Goal: Task Accomplishment & Management: Manage account settings

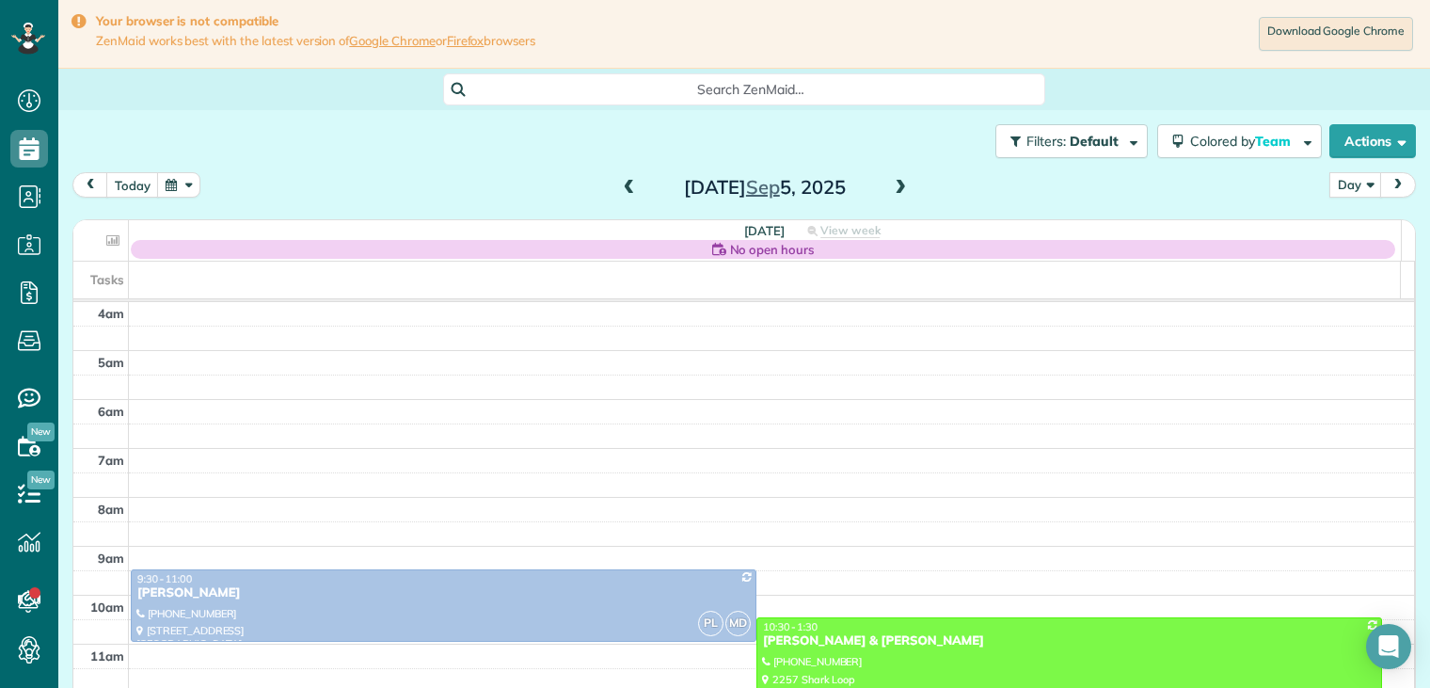
scroll to position [200, 0]
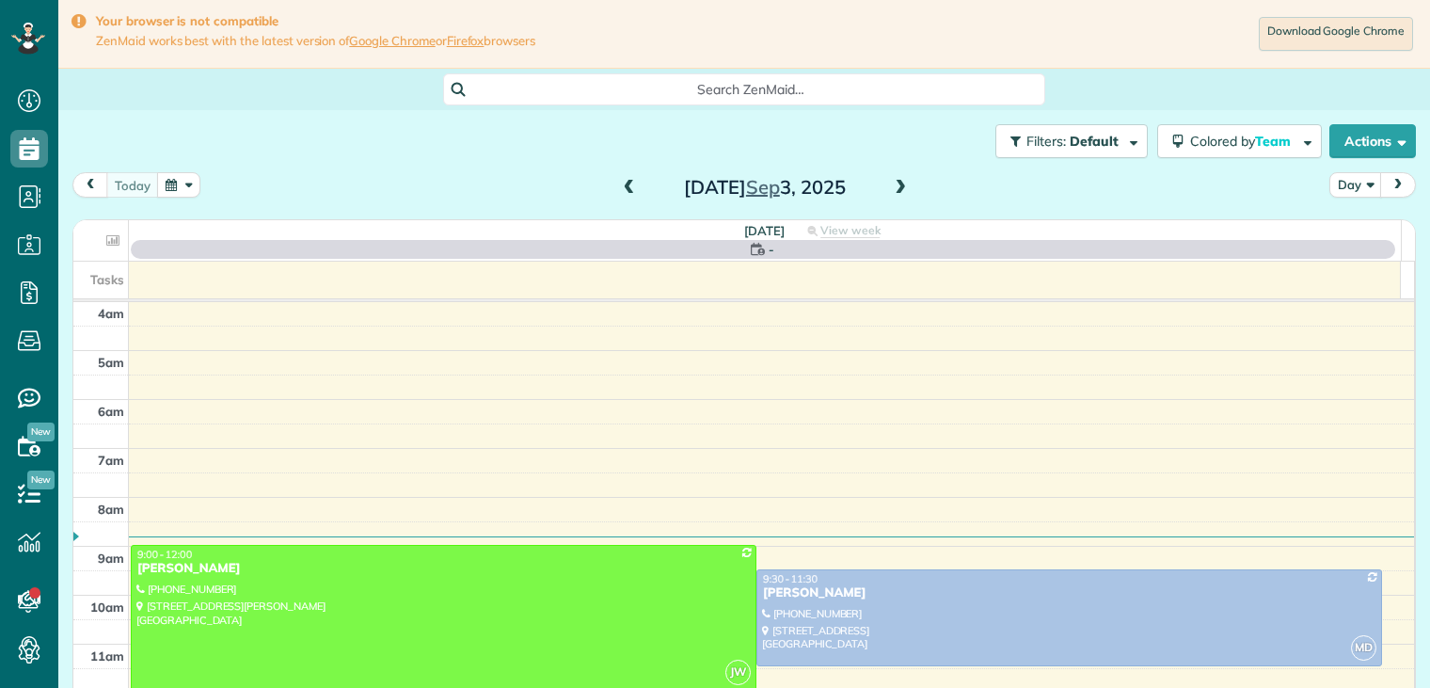
scroll to position [147, 0]
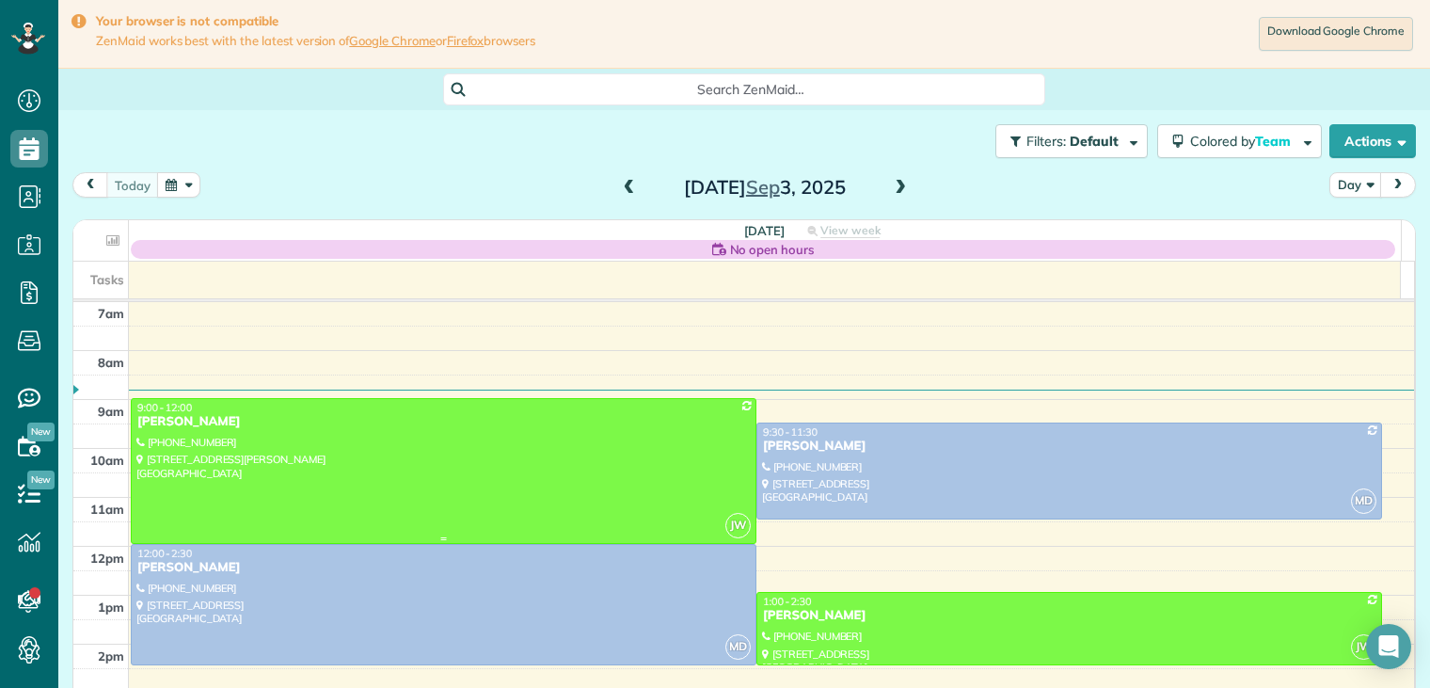
click at [200, 434] on div at bounding box center [444, 471] width 624 height 144
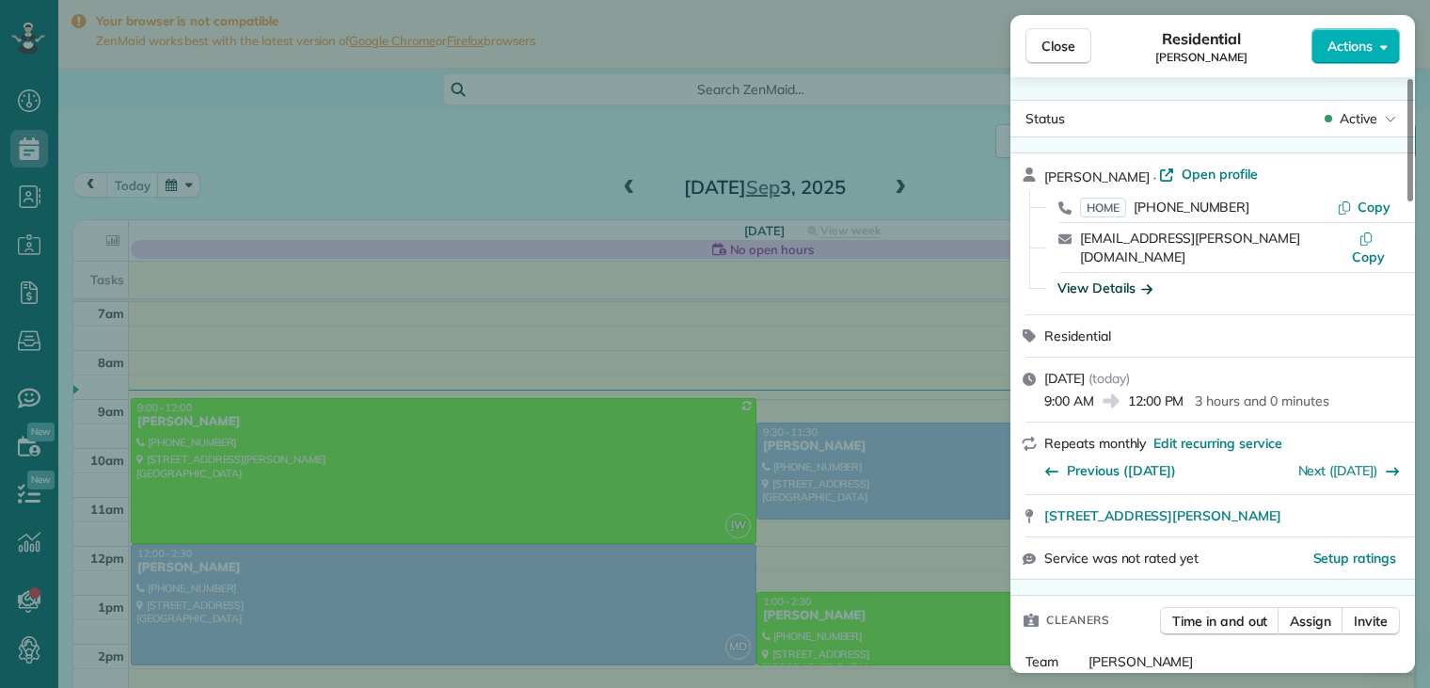
click at [1150, 279] on icon "button" at bounding box center [1147, 288] width 11 height 19
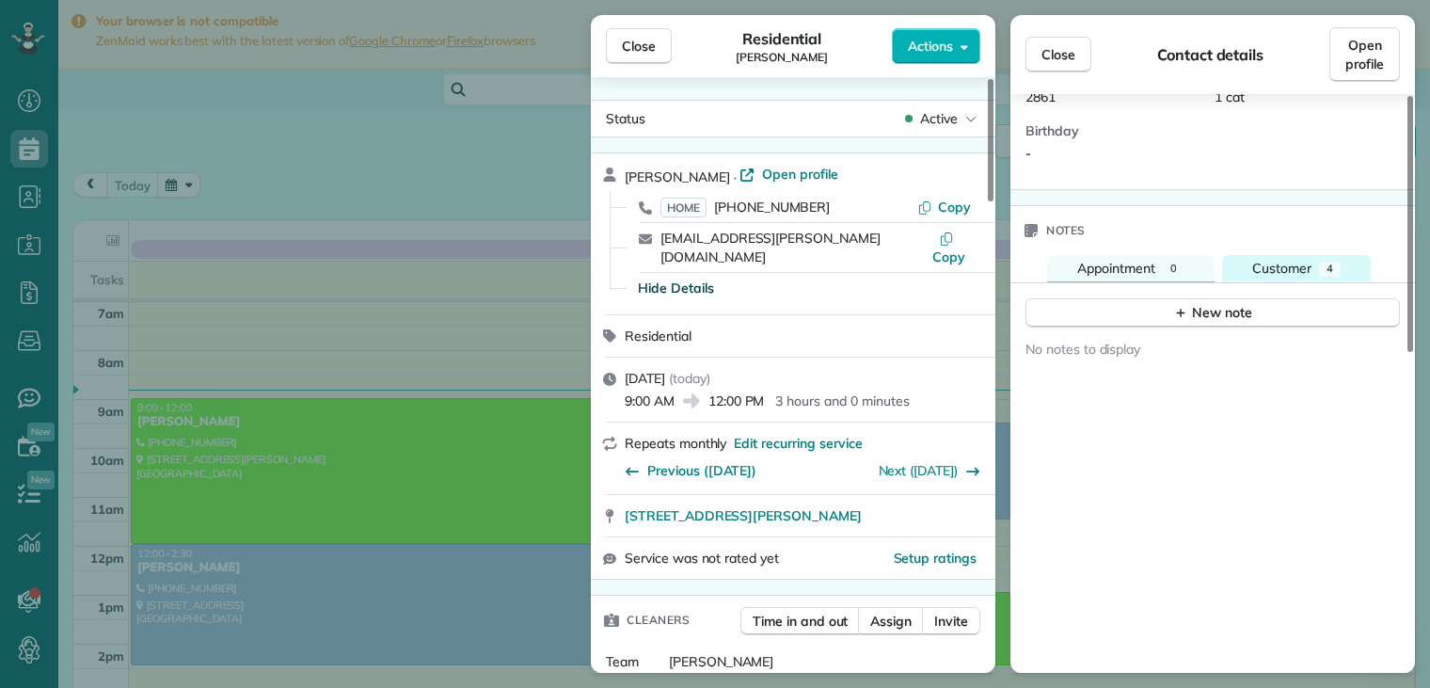
scroll to position [630, 0]
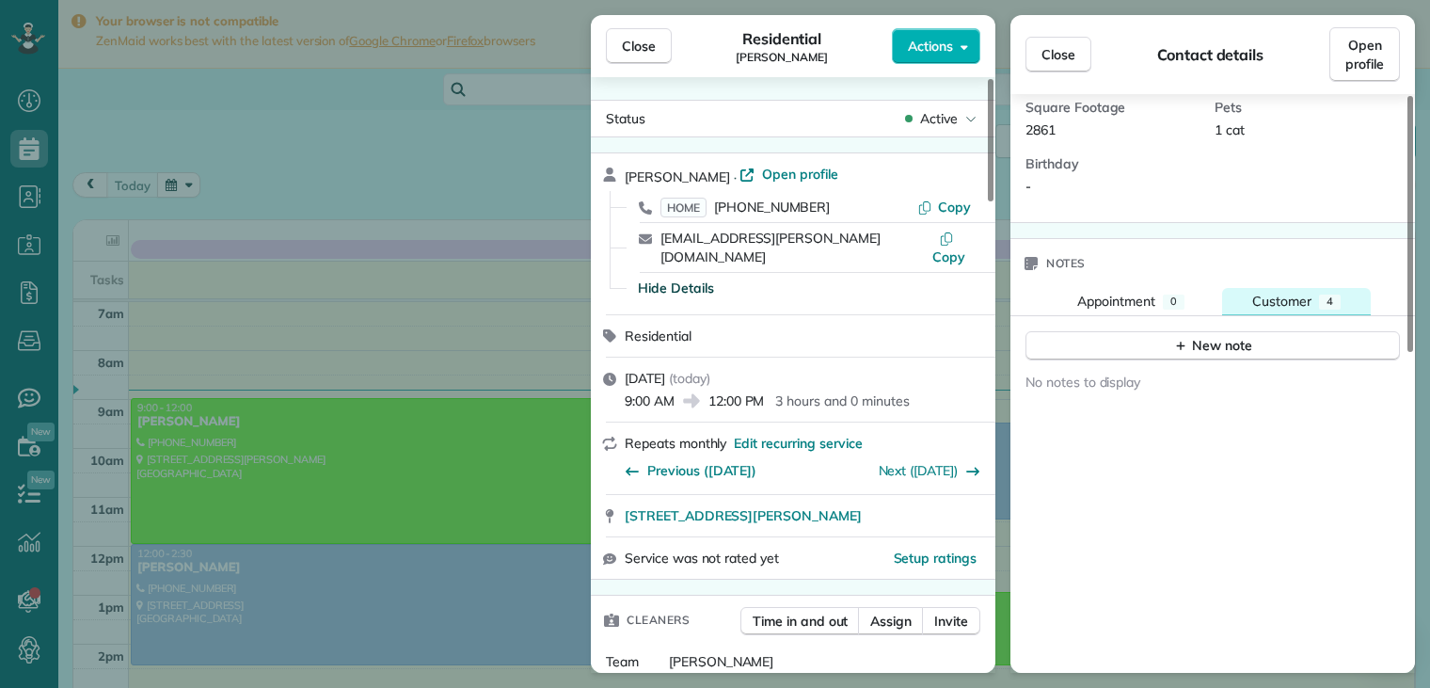
click at [1292, 293] on span "Customer" at bounding box center [1282, 301] width 59 height 17
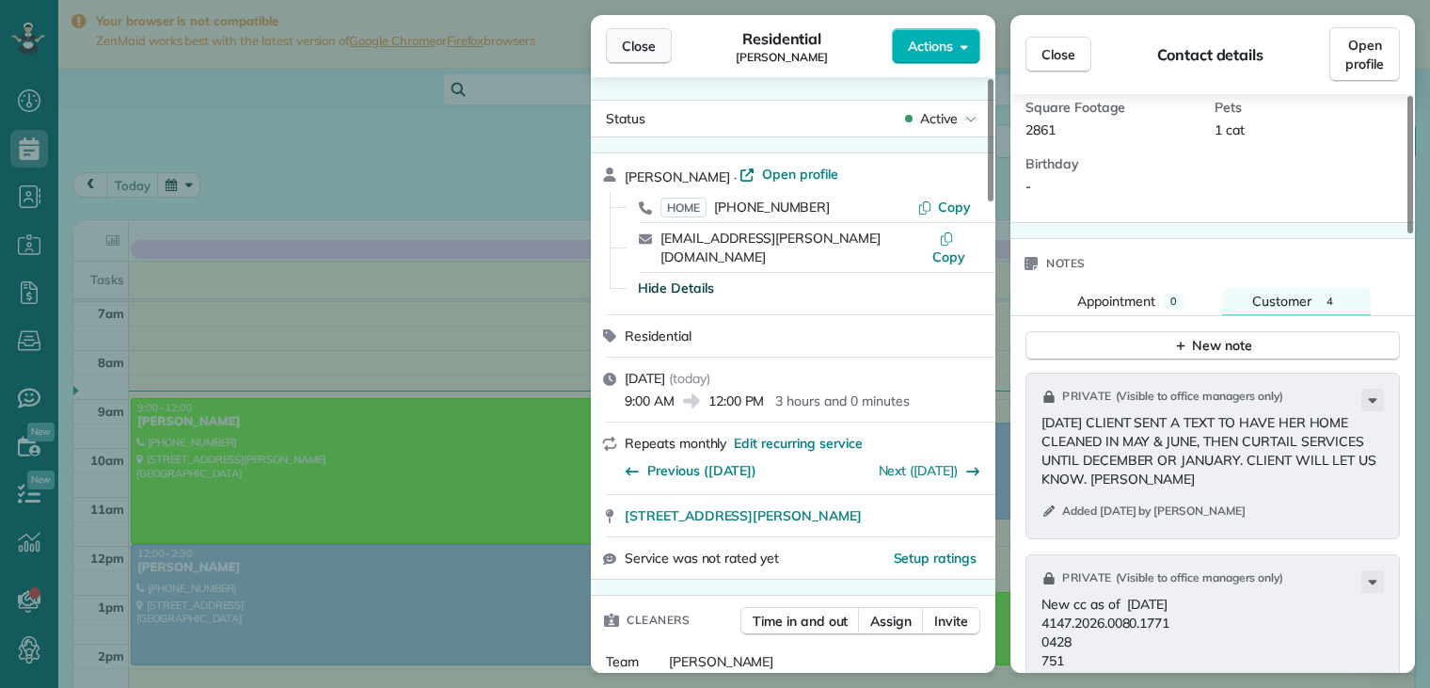
click at [647, 48] on span "Close" at bounding box center [639, 46] width 34 height 19
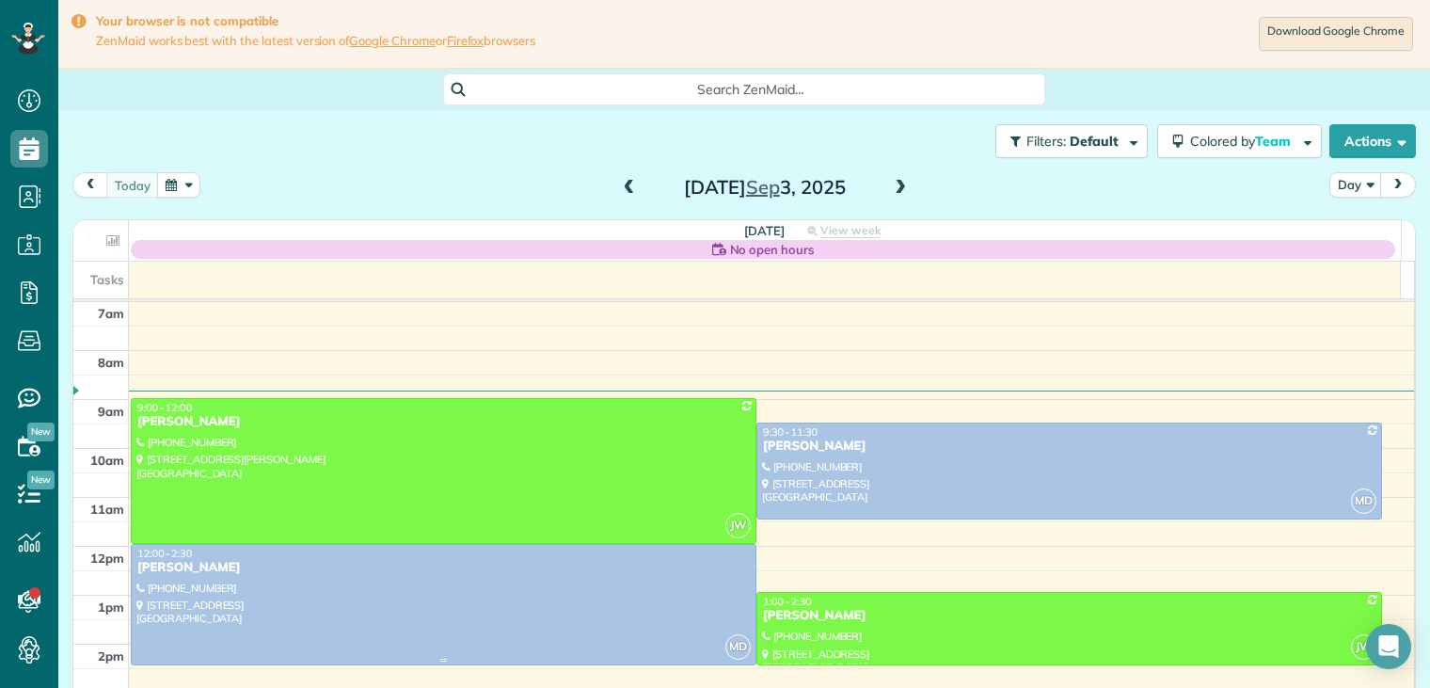
click at [247, 574] on link "MD 12:00 - 2:30 [PERSON_NAME] [PHONE_NUMBER] [STREET_ADDRESS]" at bounding box center [444, 604] width 626 height 121
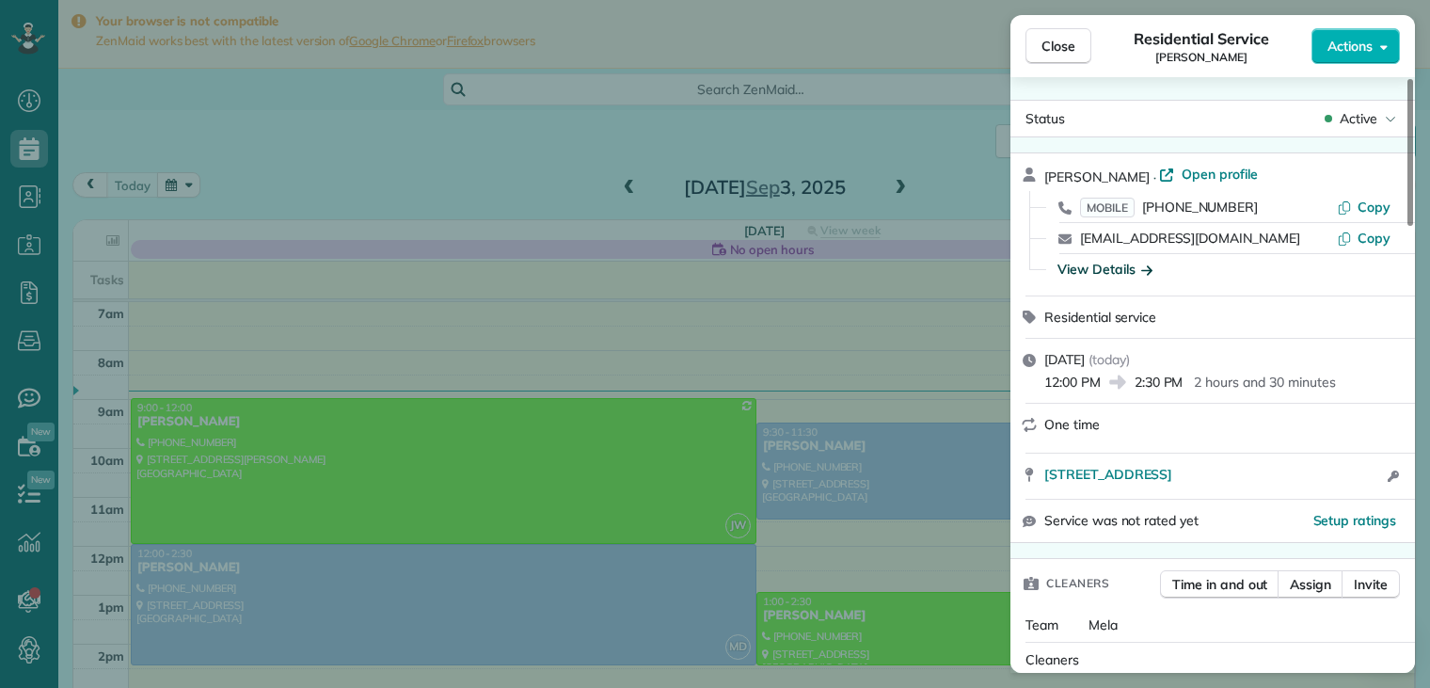
click at [1147, 268] on icon "button" at bounding box center [1147, 269] width 11 height 9
click at [1147, 268] on div "View Details" at bounding box center [1224, 269] width 348 height 19
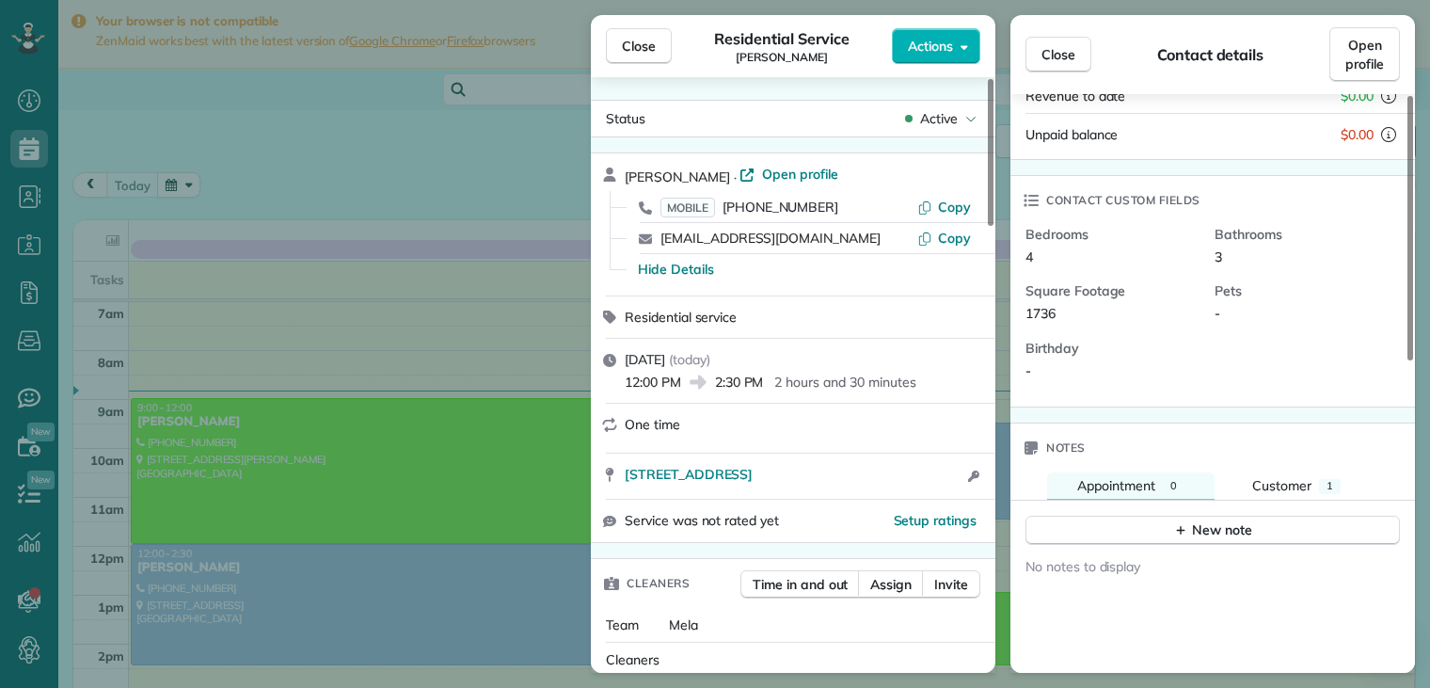
scroll to position [376, 0]
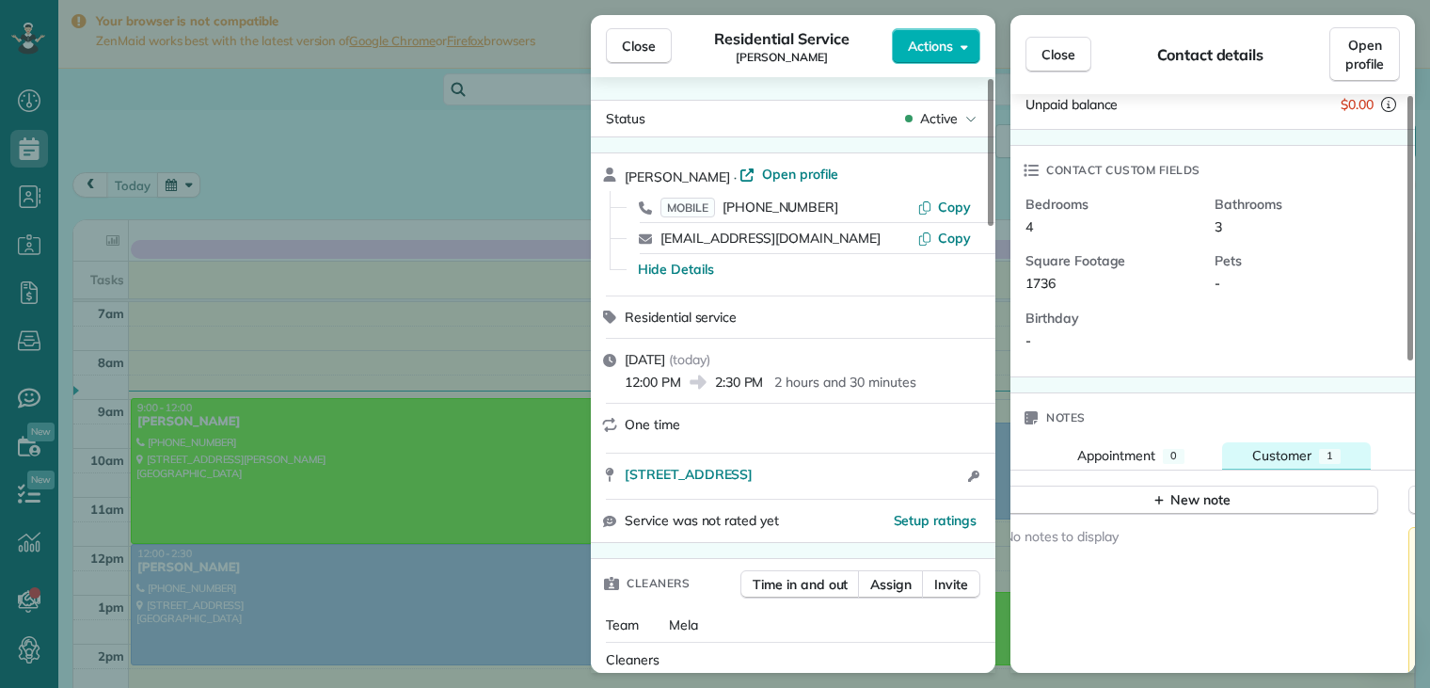
click at [1315, 442] on button "Customer 1" at bounding box center [1296, 455] width 149 height 27
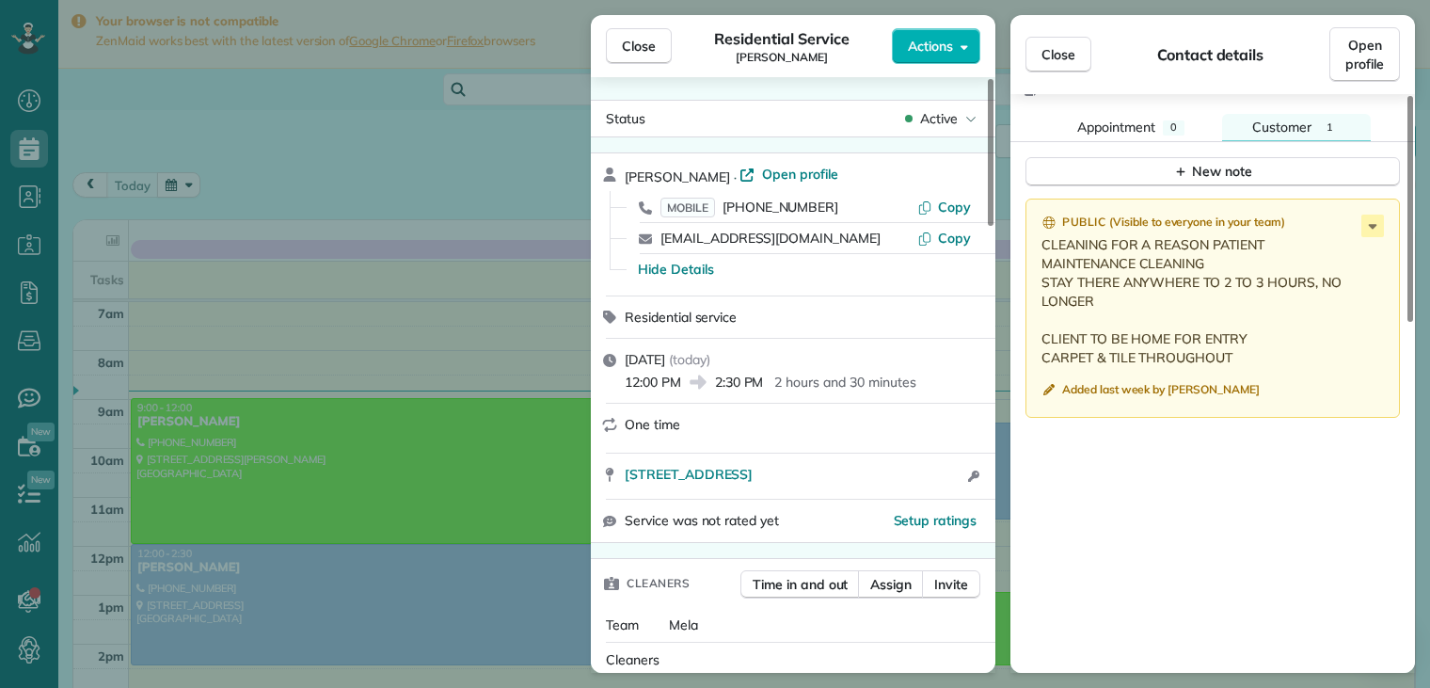
scroll to position [753, 0]
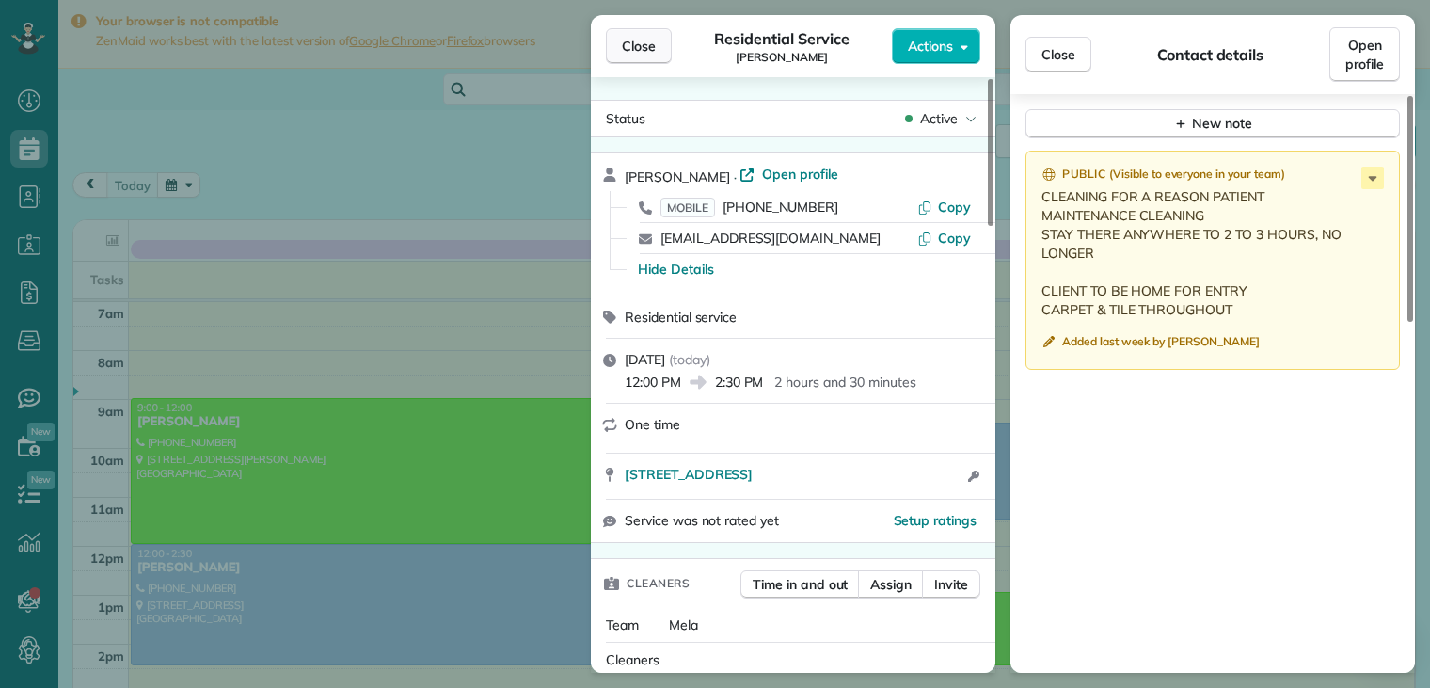
click at [628, 44] on span "Close" at bounding box center [639, 46] width 34 height 19
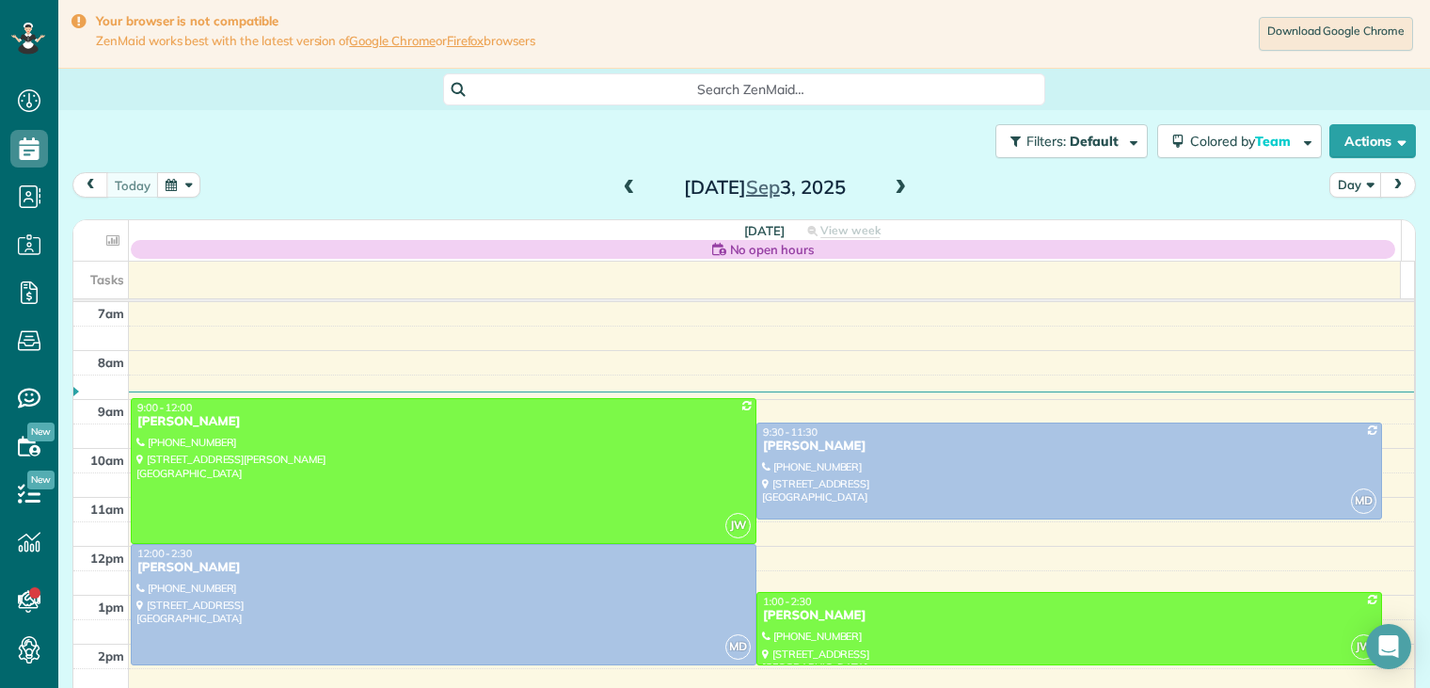
click at [892, 189] on span at bounding box center [900, 188] width 21 height 17
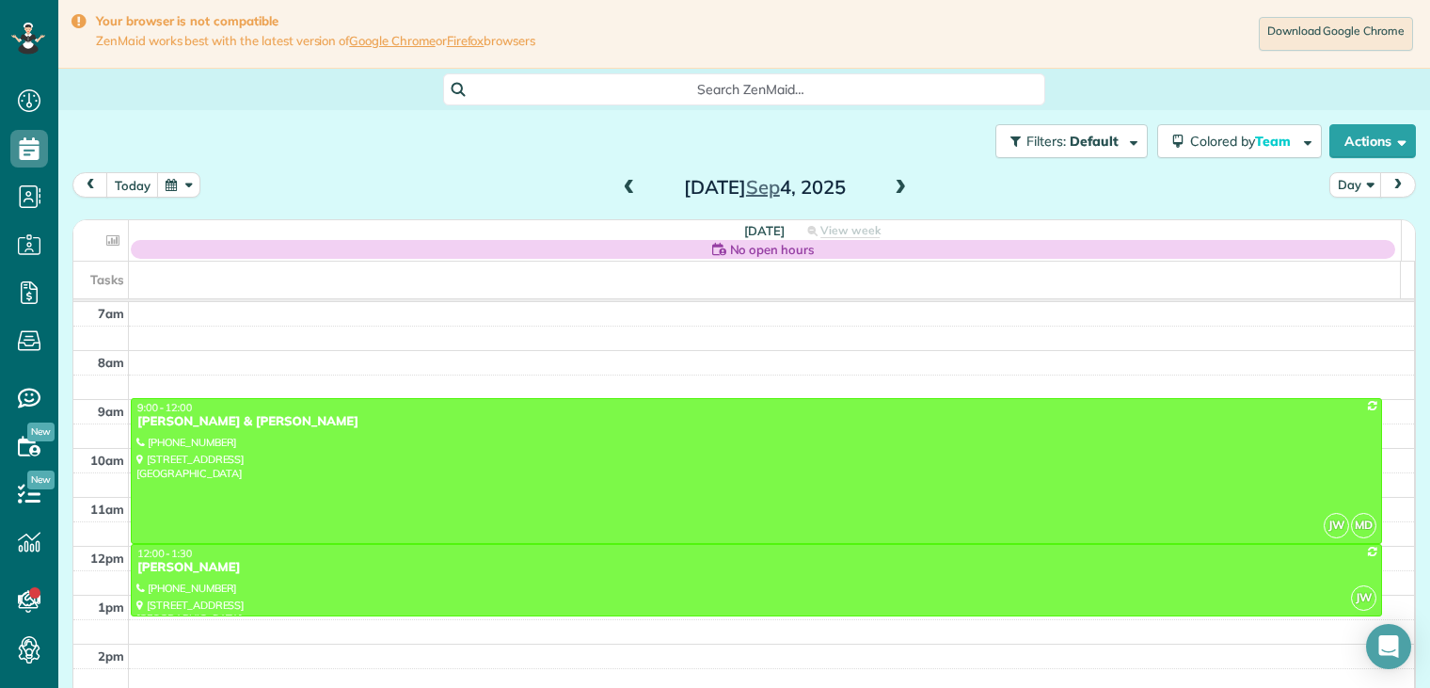
click at [892, 189] on span at bounding box center [900, 188] width 21 height 17
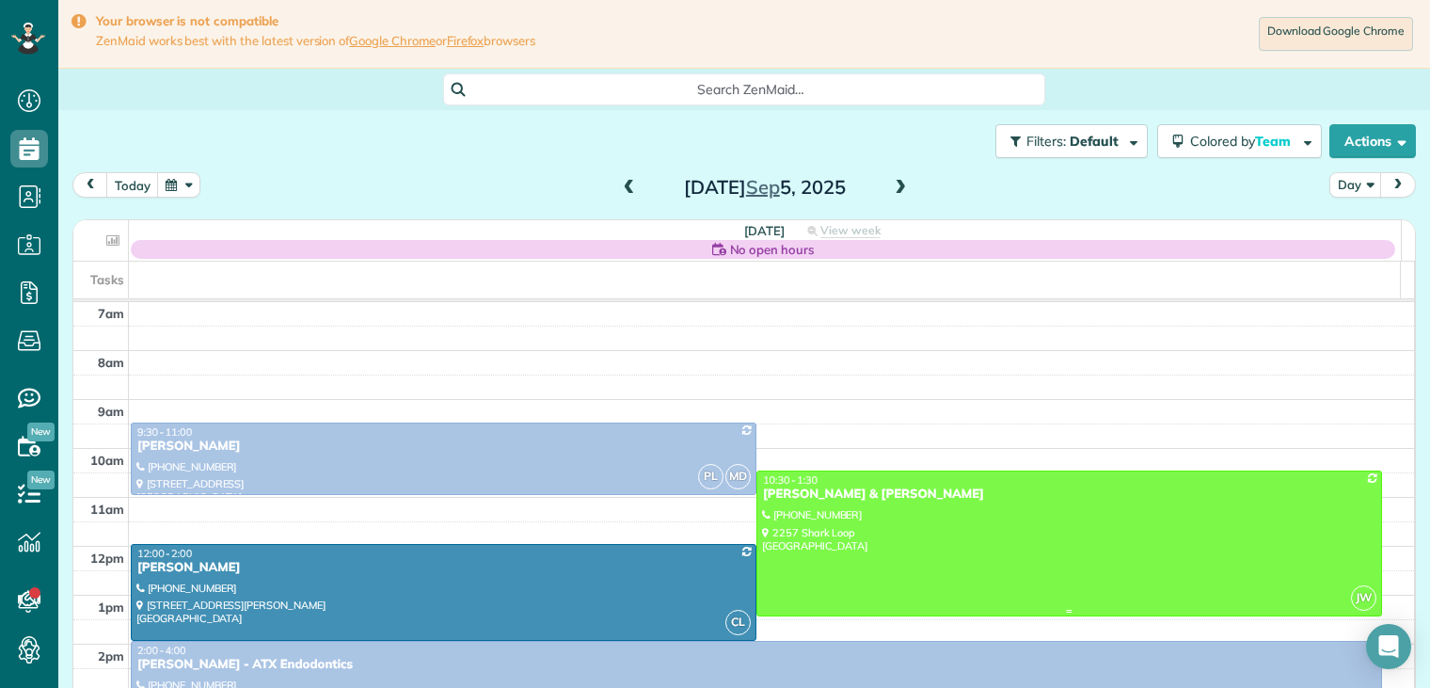
click at [796, 499] on div "[PERSON_NAME] & [PERSON_NAME]" at bounding box center [1069, 495] width 615 height 16
click at [0, 0] on div at bounding box center [0, 0] width 0 height 0
click at [802, 503] on div at bounding box center [1070, 543] width 624 height 144
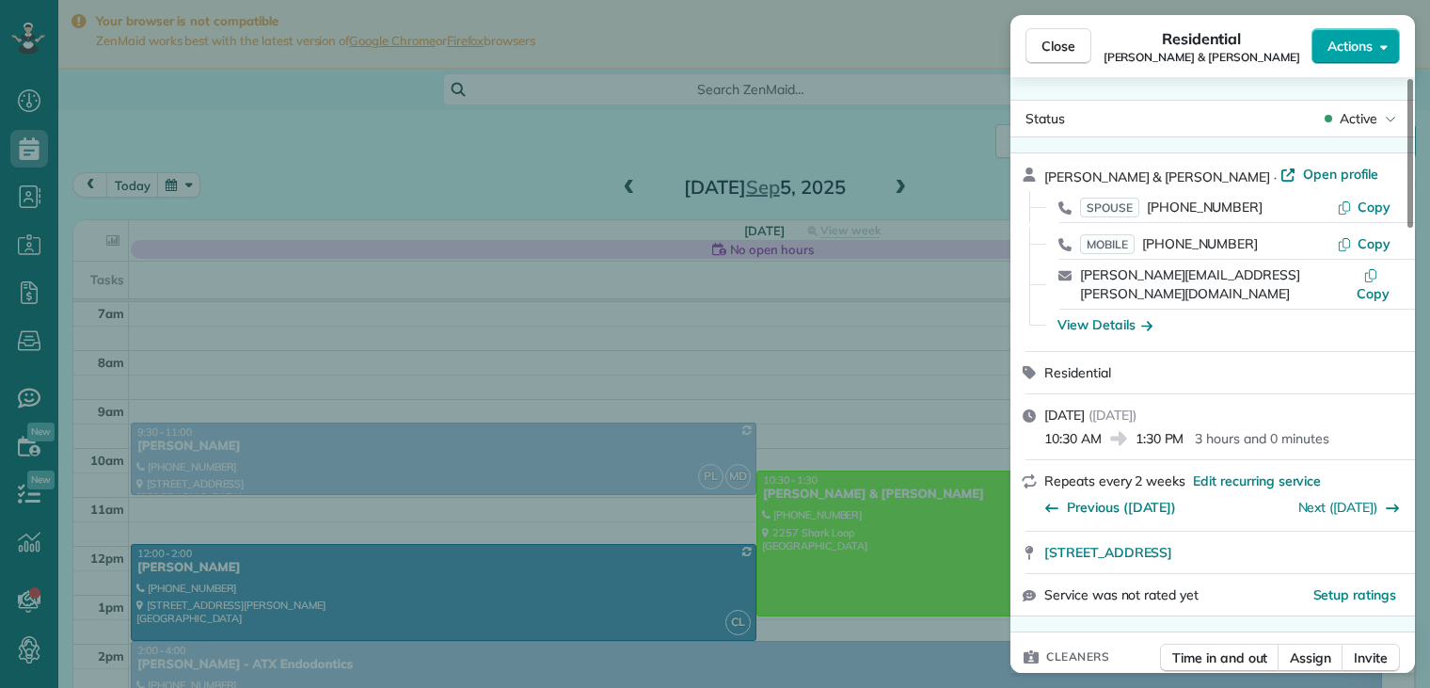
click at [1355, 50] on span "Actions" at bounding box center [1350, 46] width 45 height 19
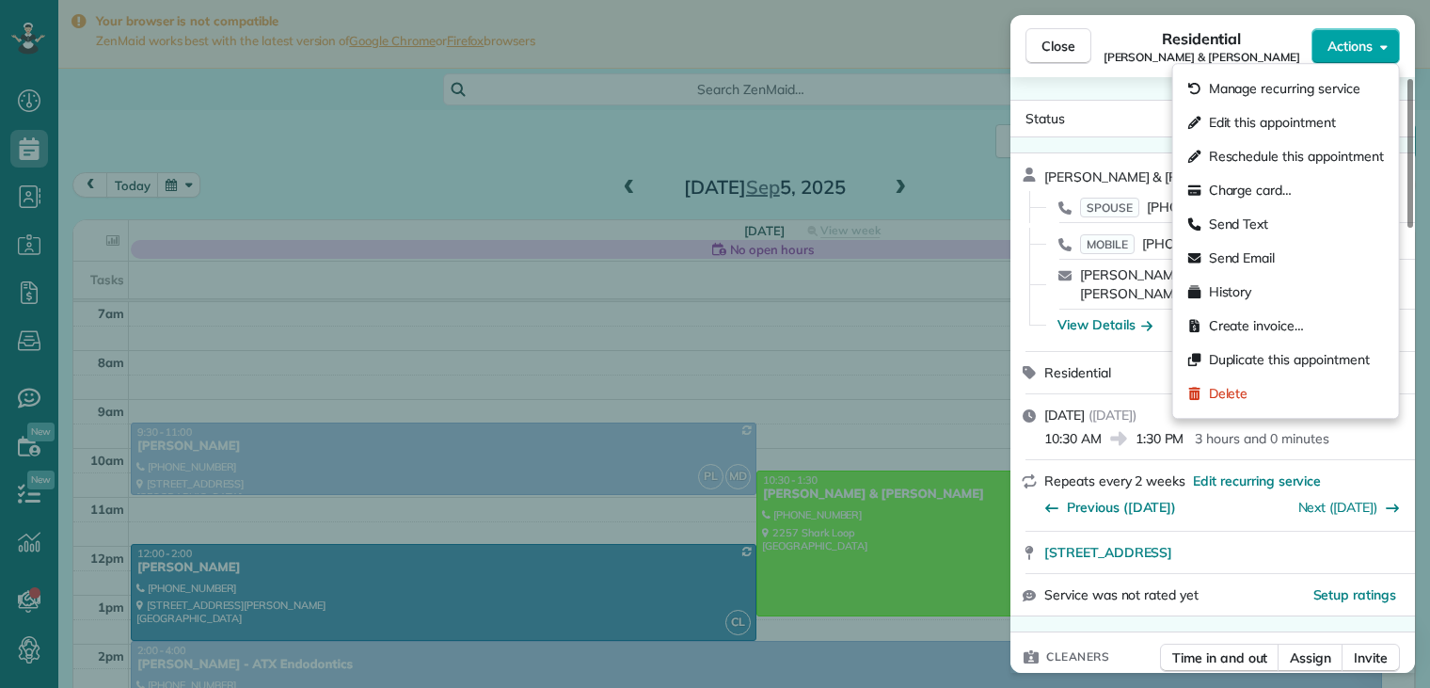
click at [1355, 50] on span "Actions" at bounding box center [1350, 46] width 45 height 19
click at [1353, 50] on span "Actions" at bounding box center [1350, 46] width 45 height 19
click at [1274, 117] on span "Edit this appointment" at bounding box center [1272, 122] width 127 height 19
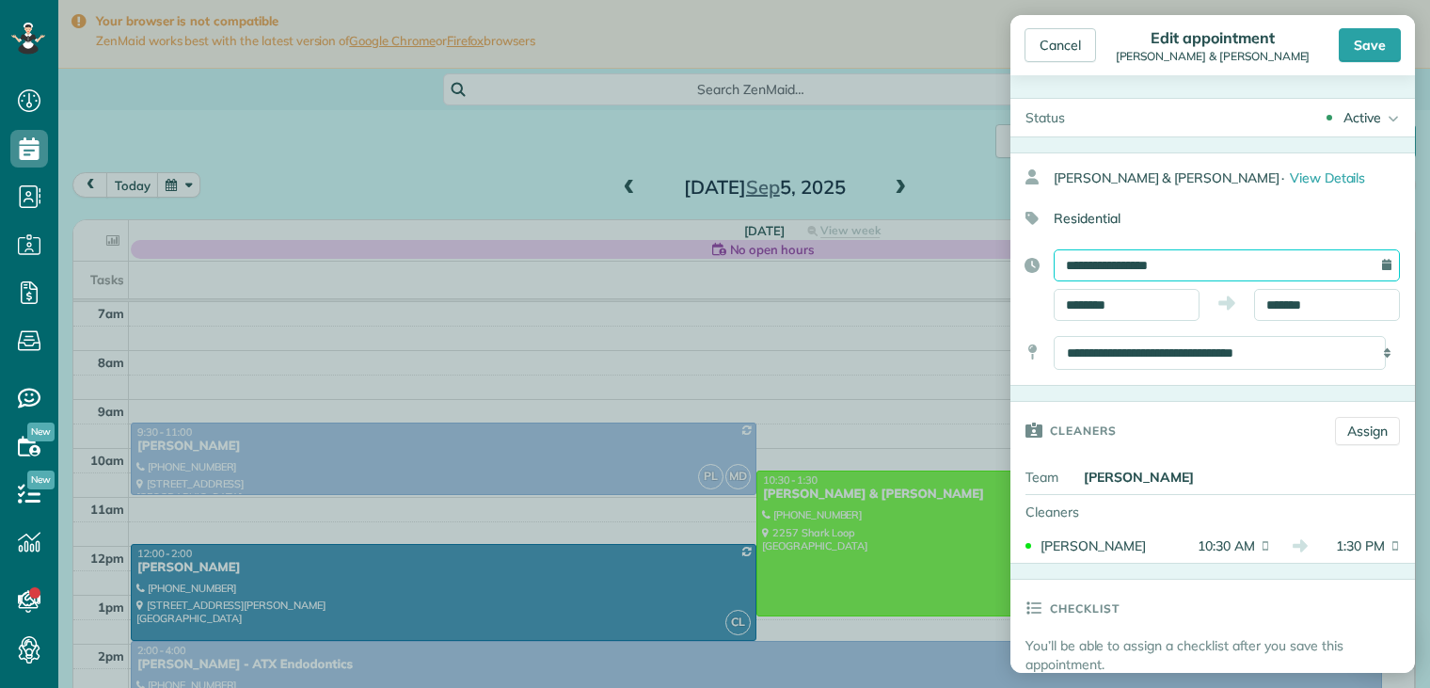
click at [1198, 255] on input "**********" at bounding box center [1227, 265] width 346 height 32
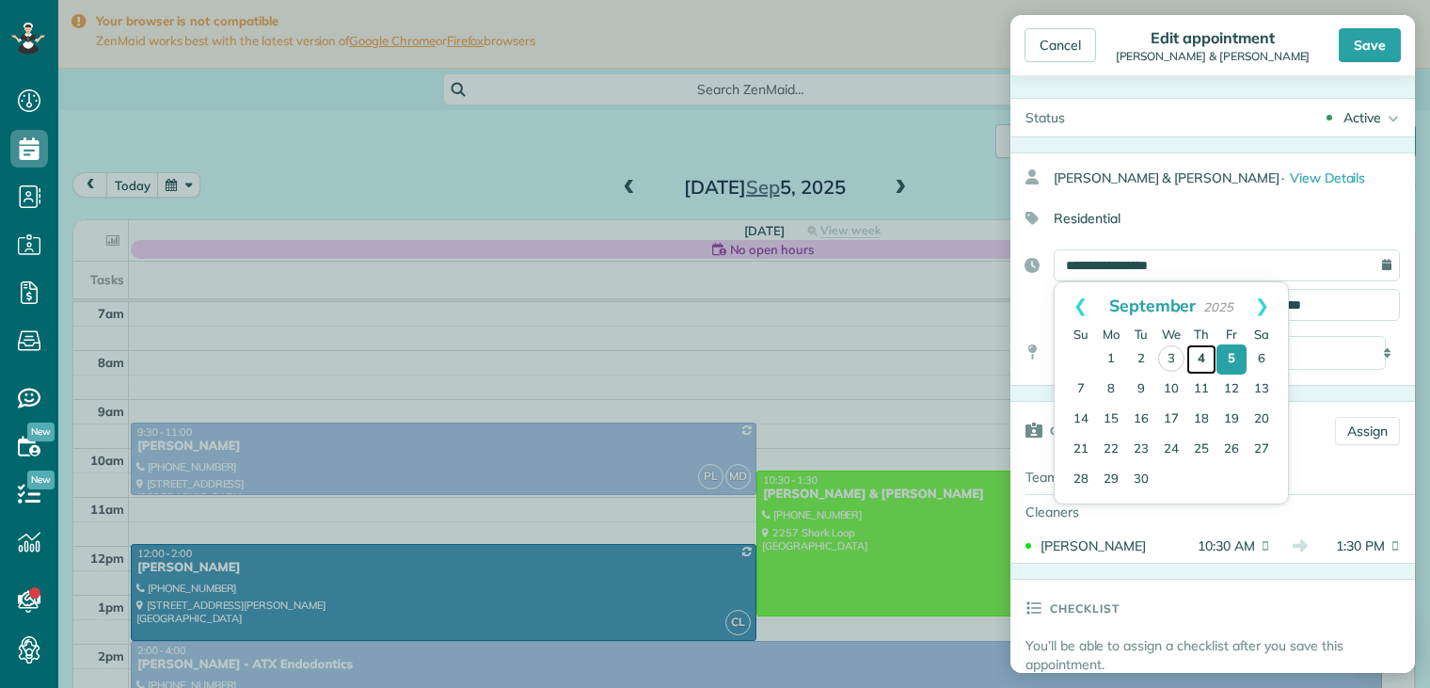
drag, startPoint x: 1198, startPoint y: 255, endPoint x: 1200, endPoint y: 356, distance: 100.7
click at [1200, 356] on link "4" at bounding box center [1202, 359] width 30 height 30
type input "**********"
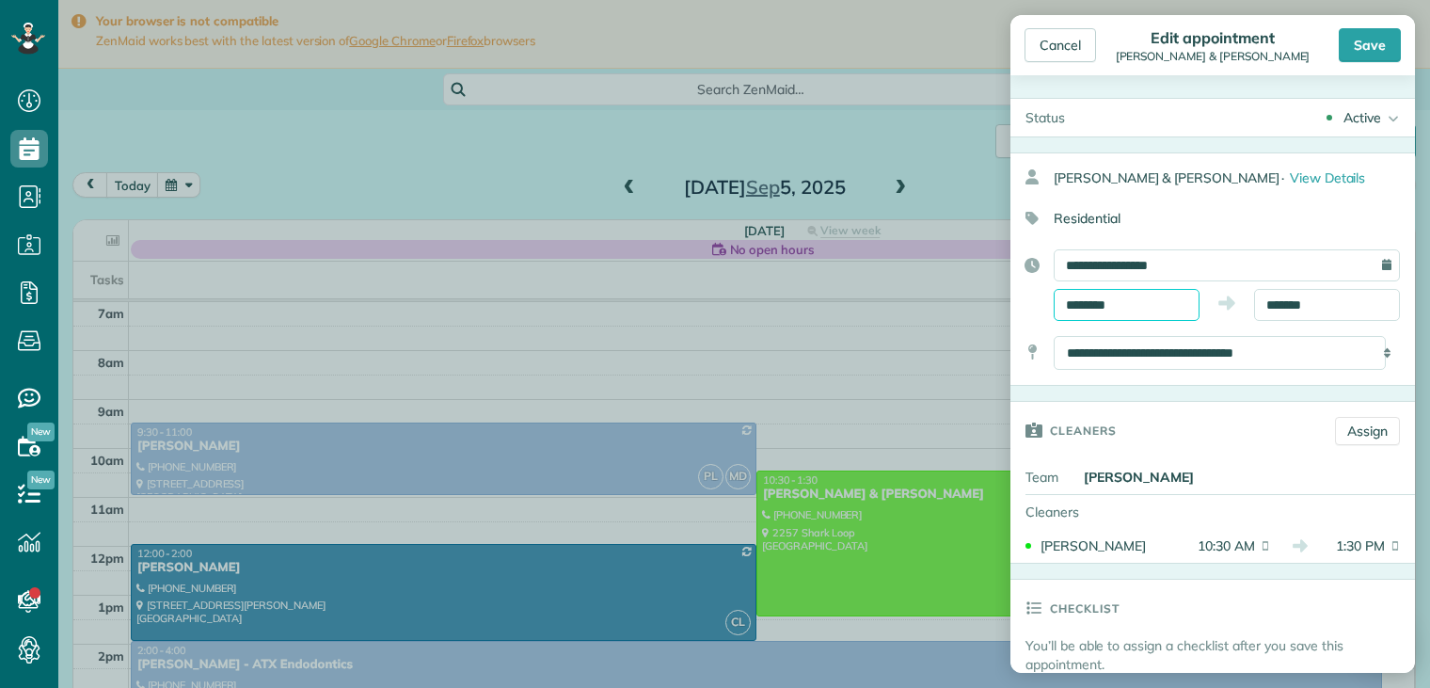
click at [1147, 308] on input "********" at bounding box center [1127, 305] width 146 height 32
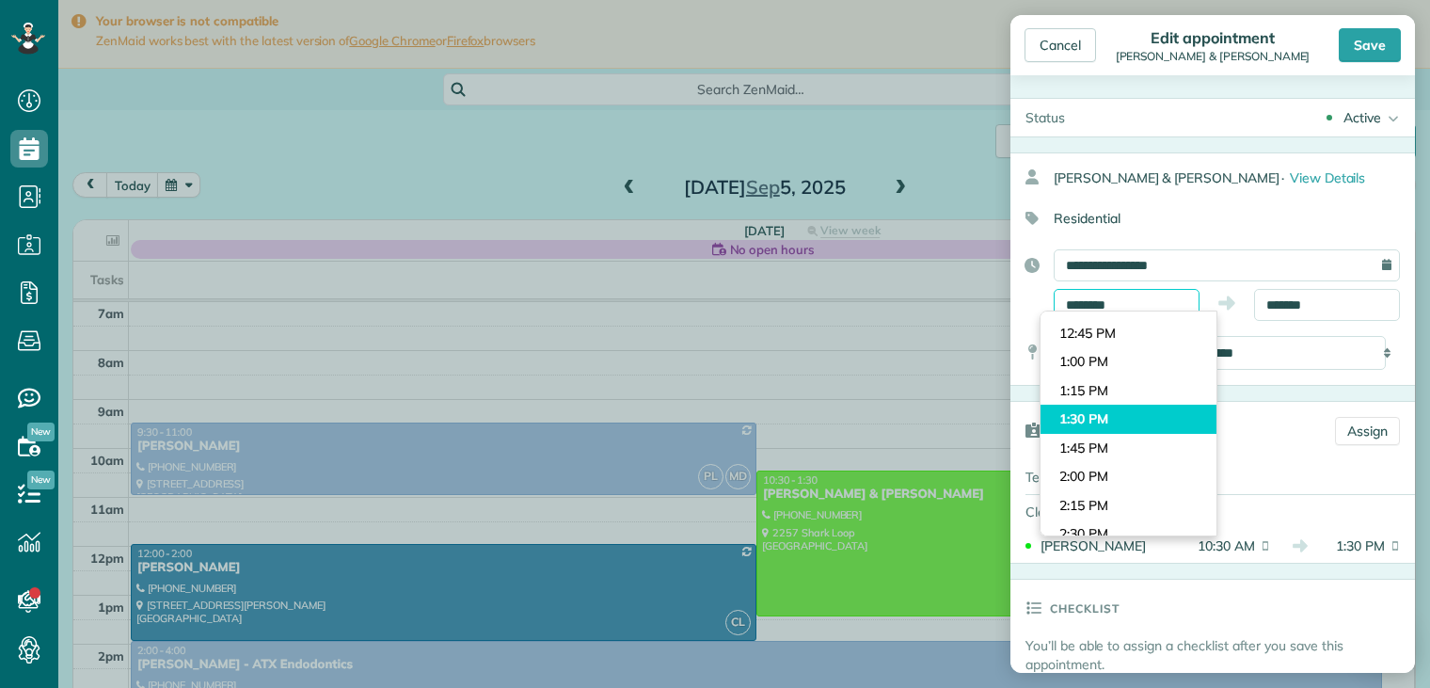
scroll to position [1430, 0]
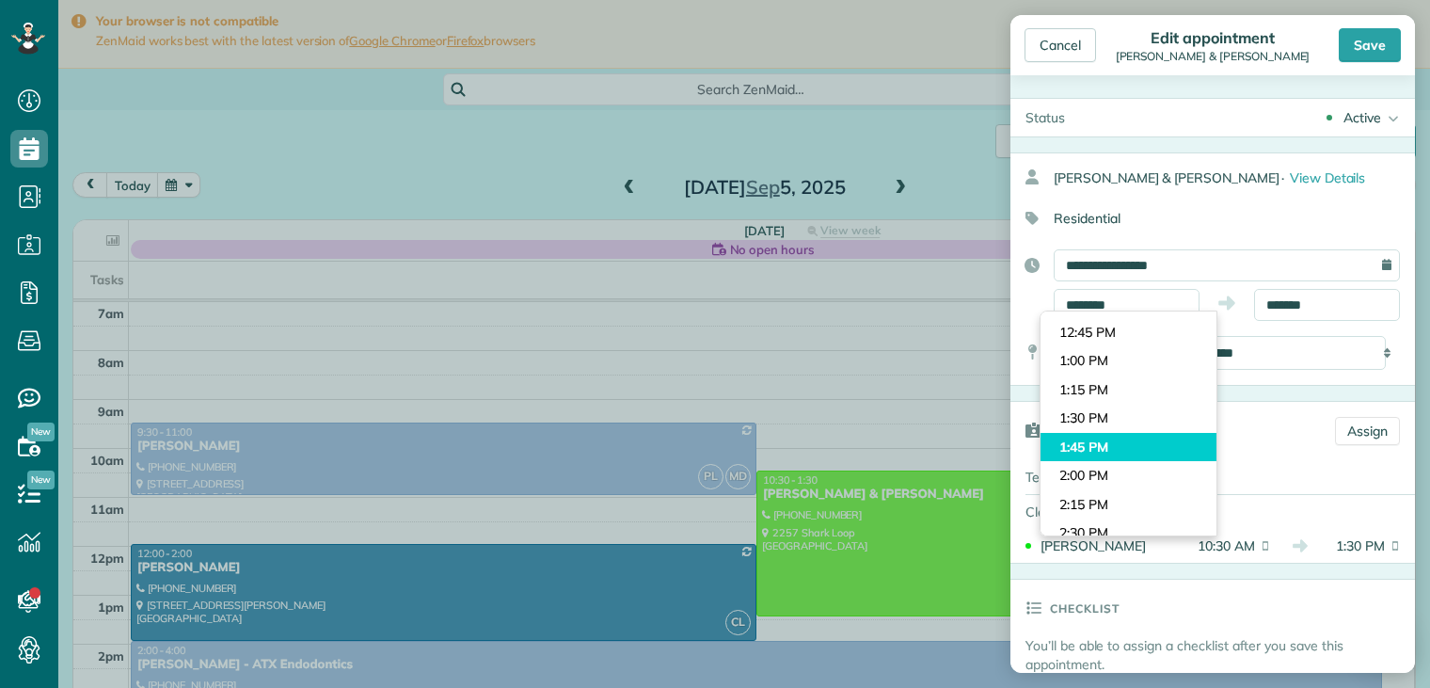
type input "*******"
click at [1114, 433] on body "Dashboard Scheduling Calendar View List View Dispatch View - Weekly scheduling …" at bounding box center [715, 344] width 1430 height 688
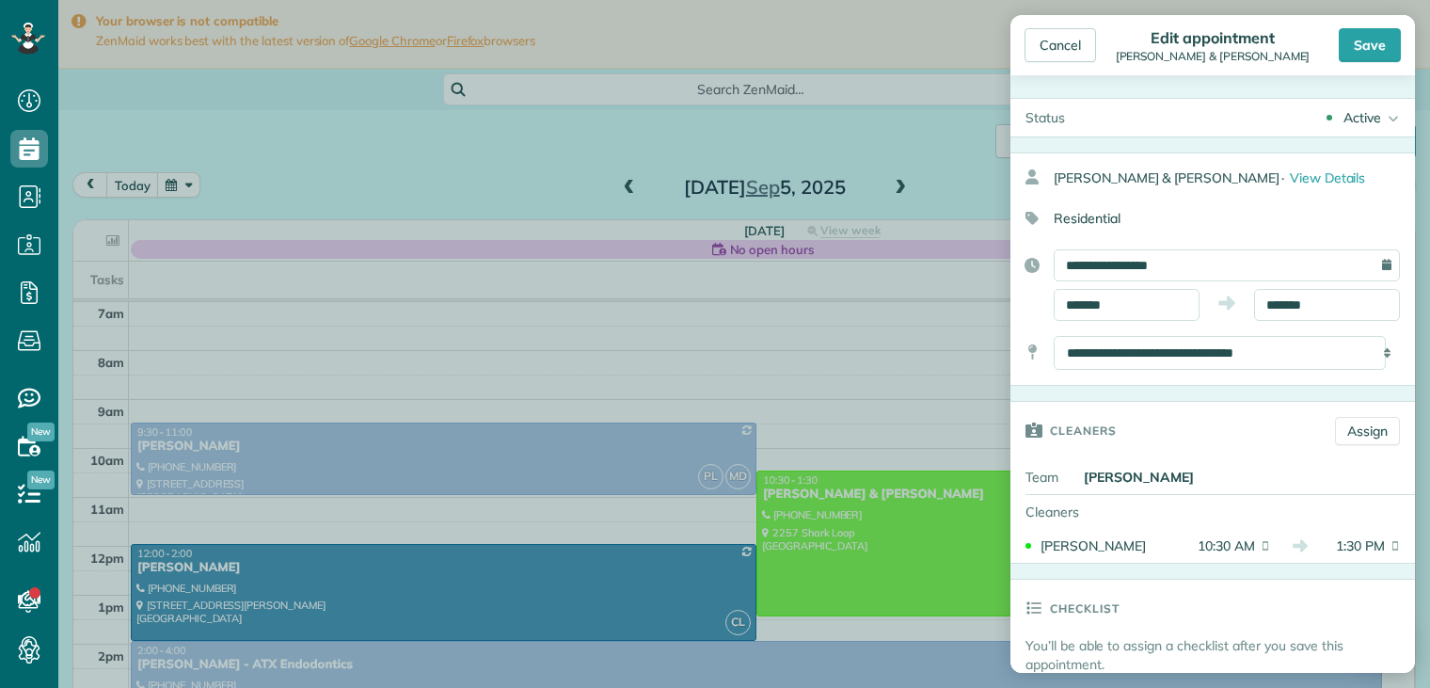
click at [1349, 287] on div "**********" at bounding box center [1213, 285] width 405 height 72
drag, startPoint x: 1349, startPoint y: 287, endPoint x: 1324, endPoint y: 303, distance: 29.2
click at [1324, 303] on input "*******" at bounding box center [1327, 305] width 146 height 32
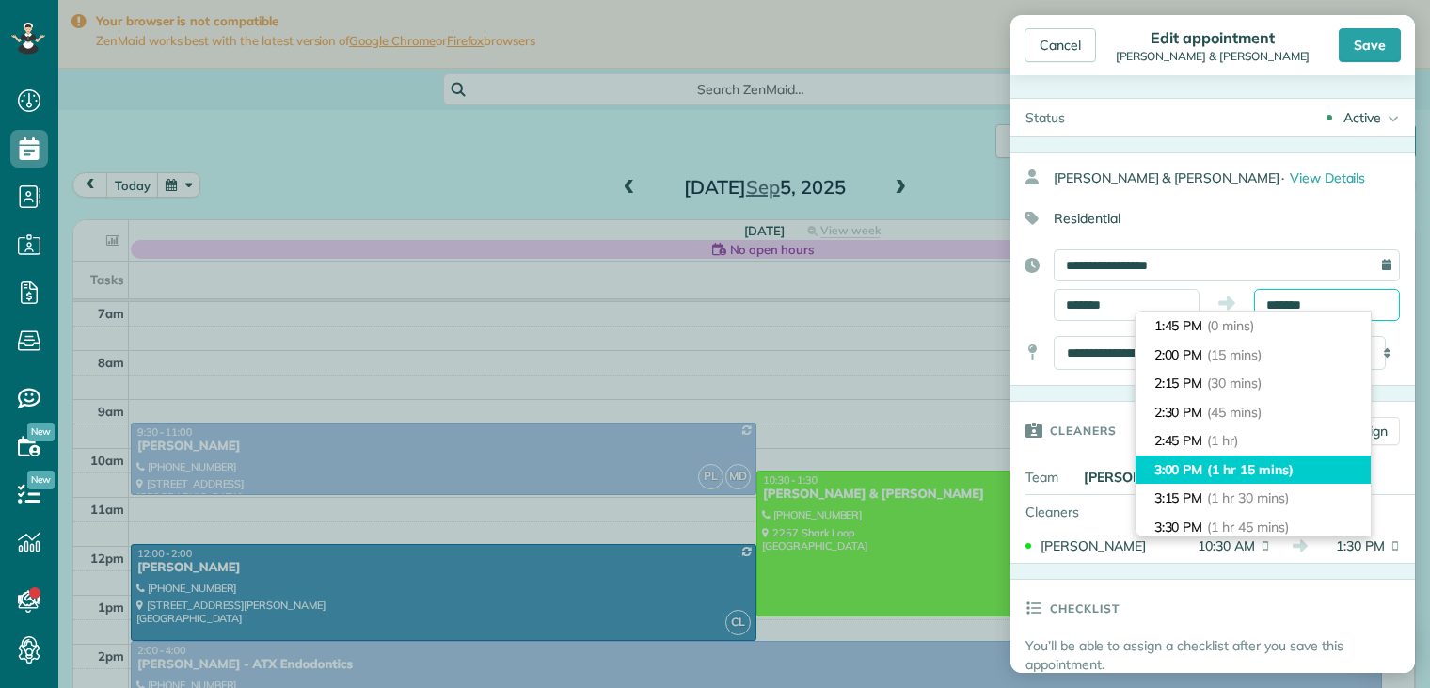
scroll to position [94, 0]
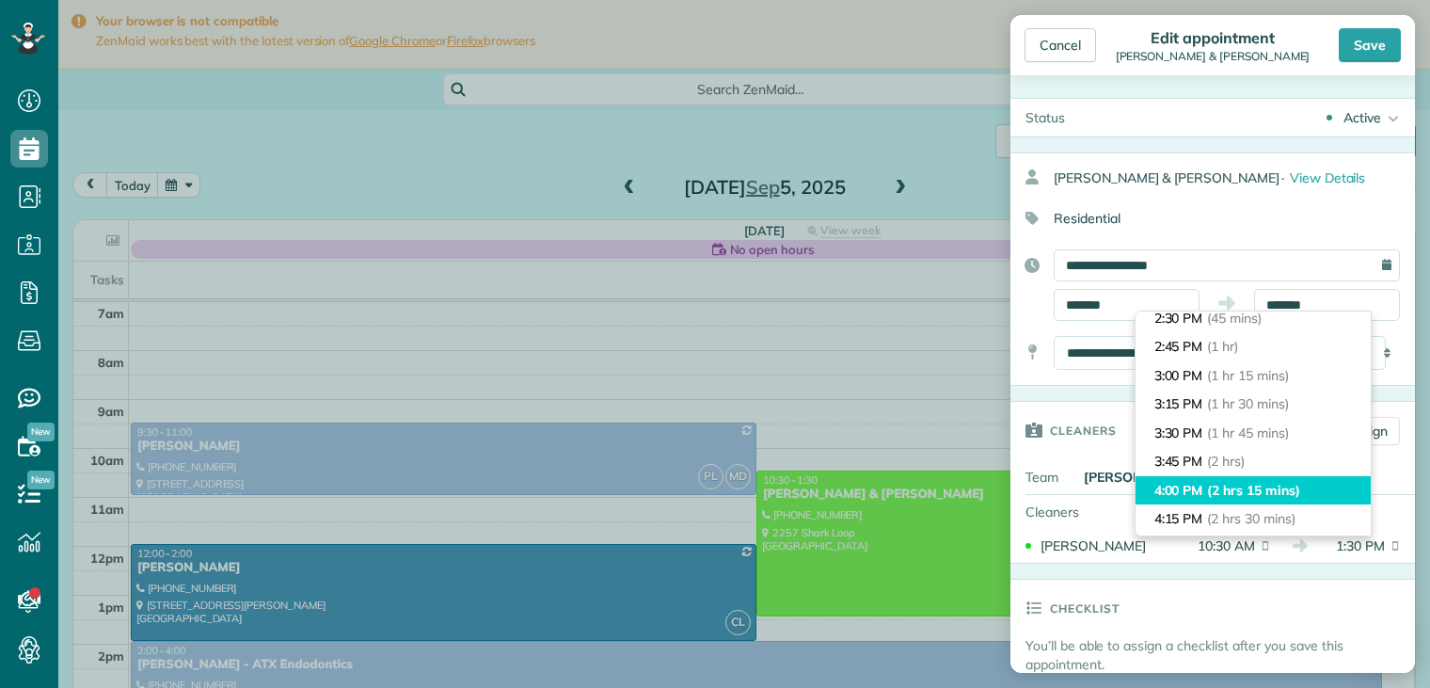
type input "*******"
click at [1215, 484] on span "(2 hrs 15 mins)" at bounding box center [1253, 490] width 92 height 17
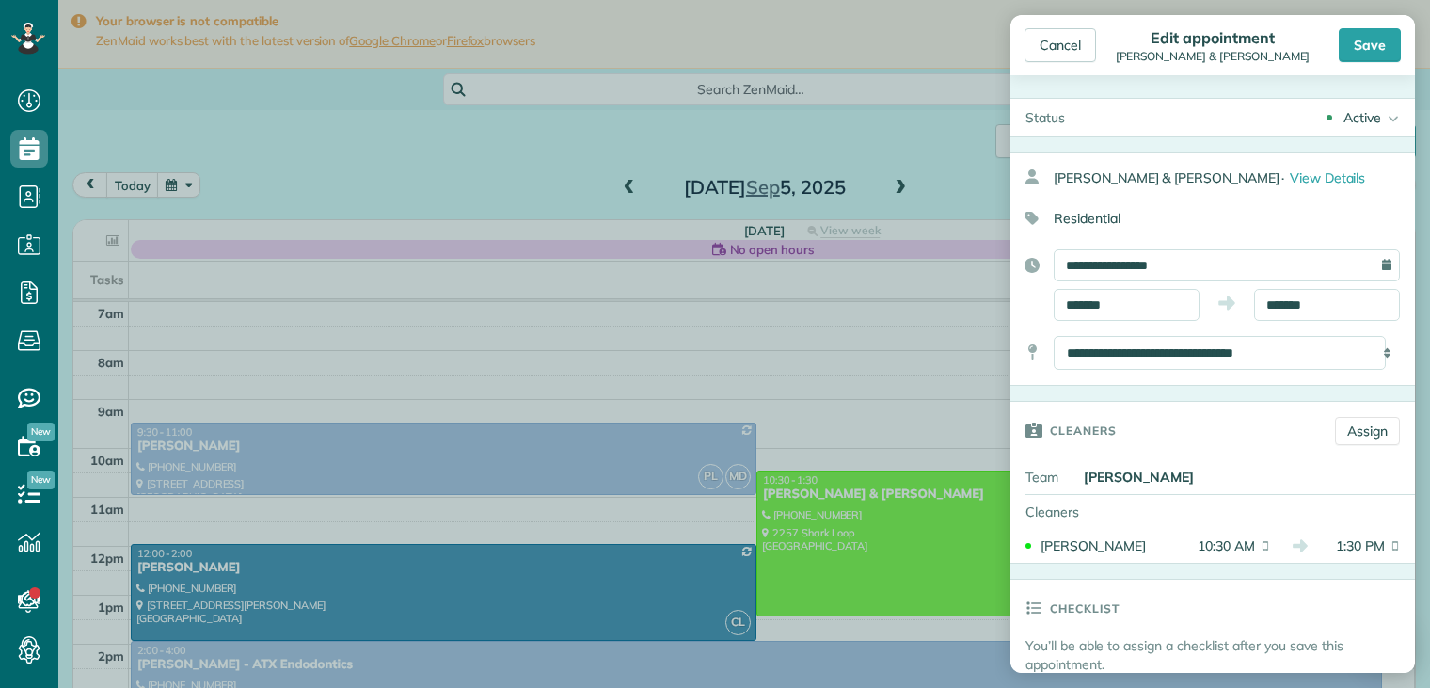
click at [1215, 485] on div "[PERSON_NAME]" at bounding box center [1246, 477] width 339 height 34
drag, startPoint x: 1215, startPoint y: 485, endPoint x: 1291, endPoint y: 200, distance: 294.2
click at [1291, 200] on div "**********" at bounding box center [1213, 268] width 405 height 233
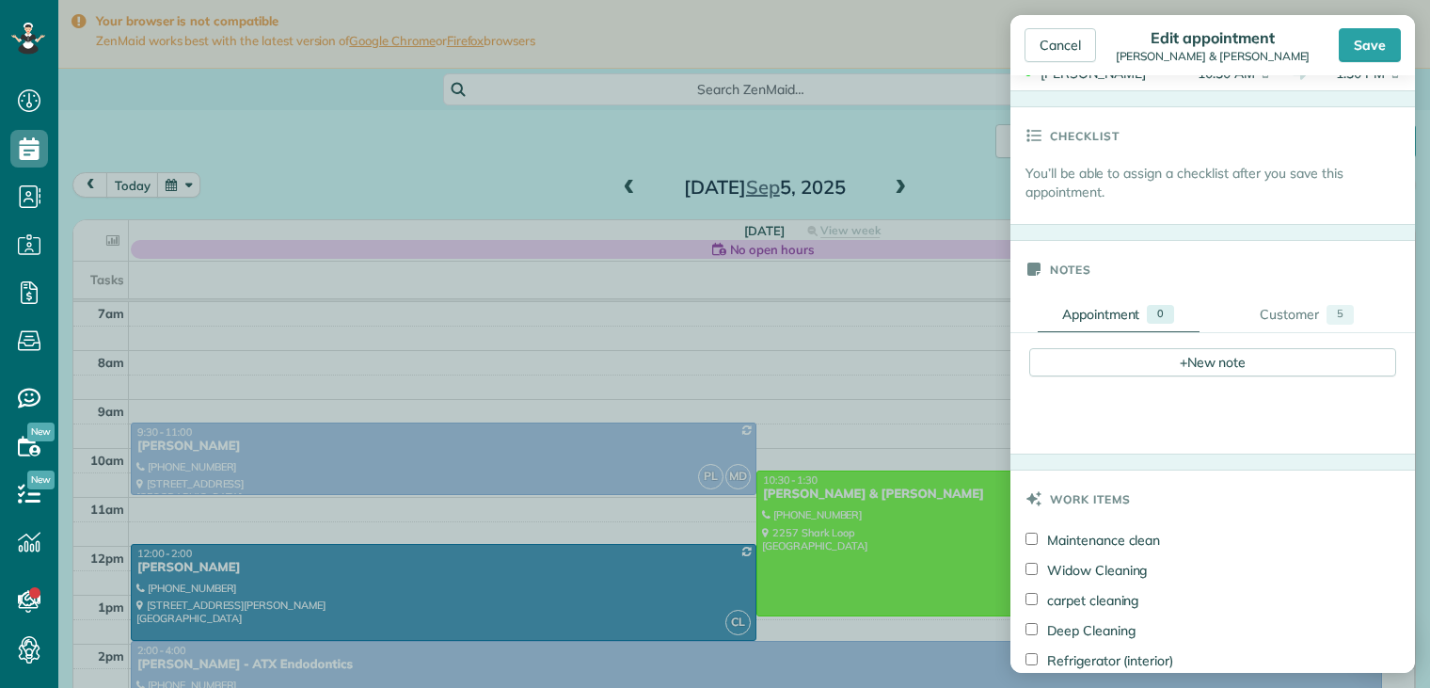
scroll to position [565, 0]
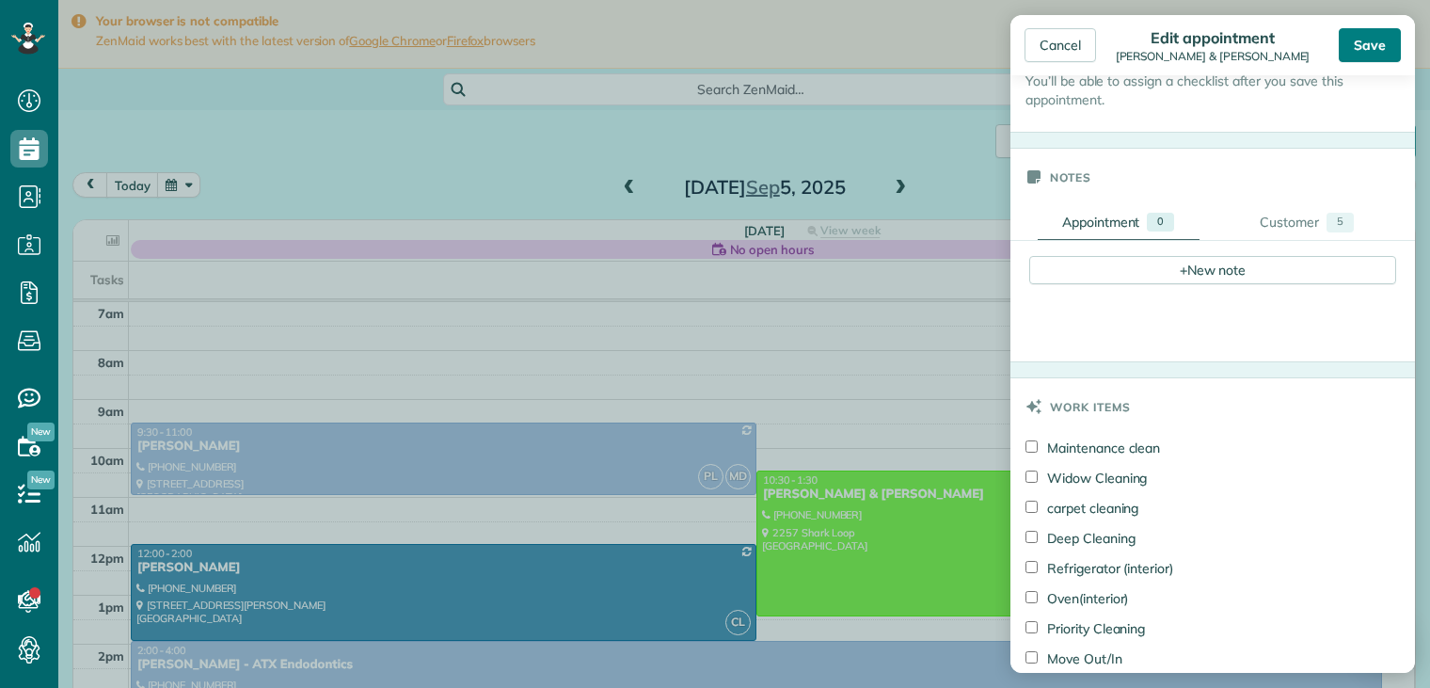
click at [1372, 48] on div "Save" at bounding box center [1370, 45] width 62 height 34
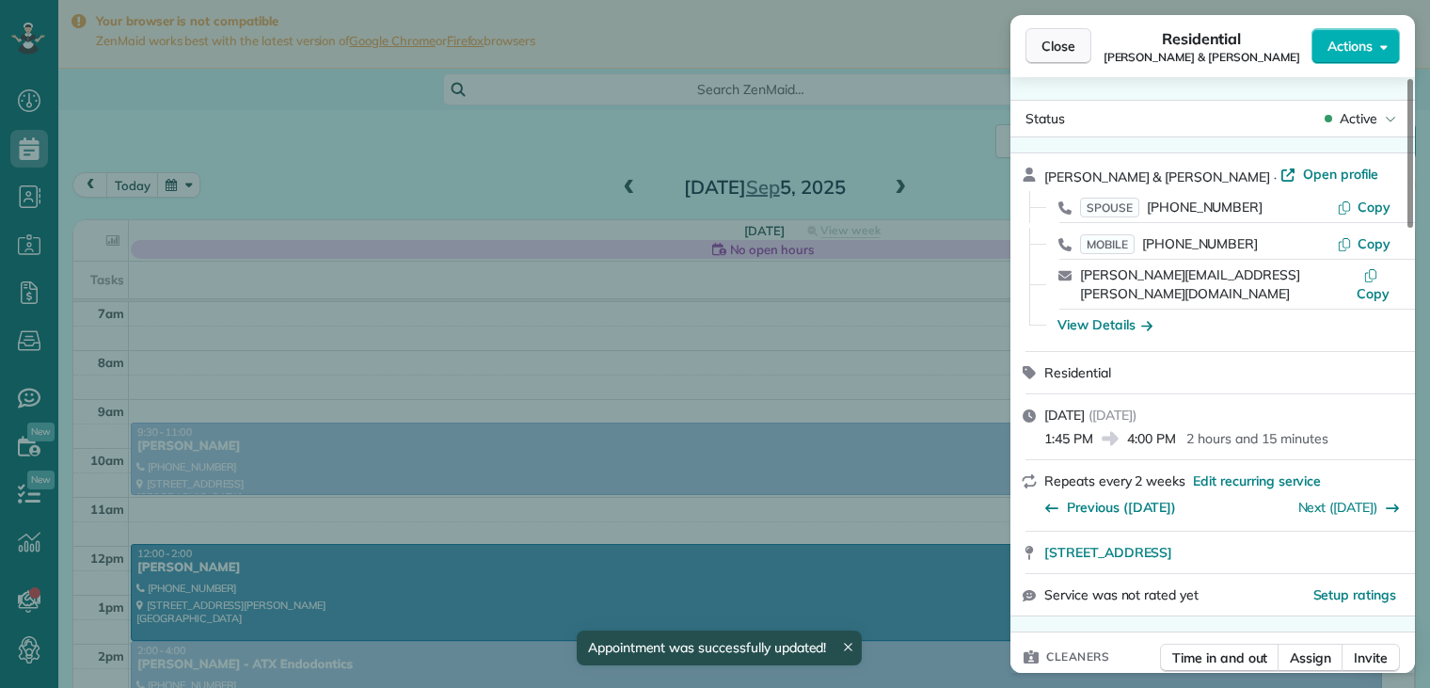
click at [1047, 49] on span "Close" at bounding box center [1059, 46] width 34 height 19
click at [1048, 50] on span "Close" at bounding box center [1059, 46] width 34 height 19
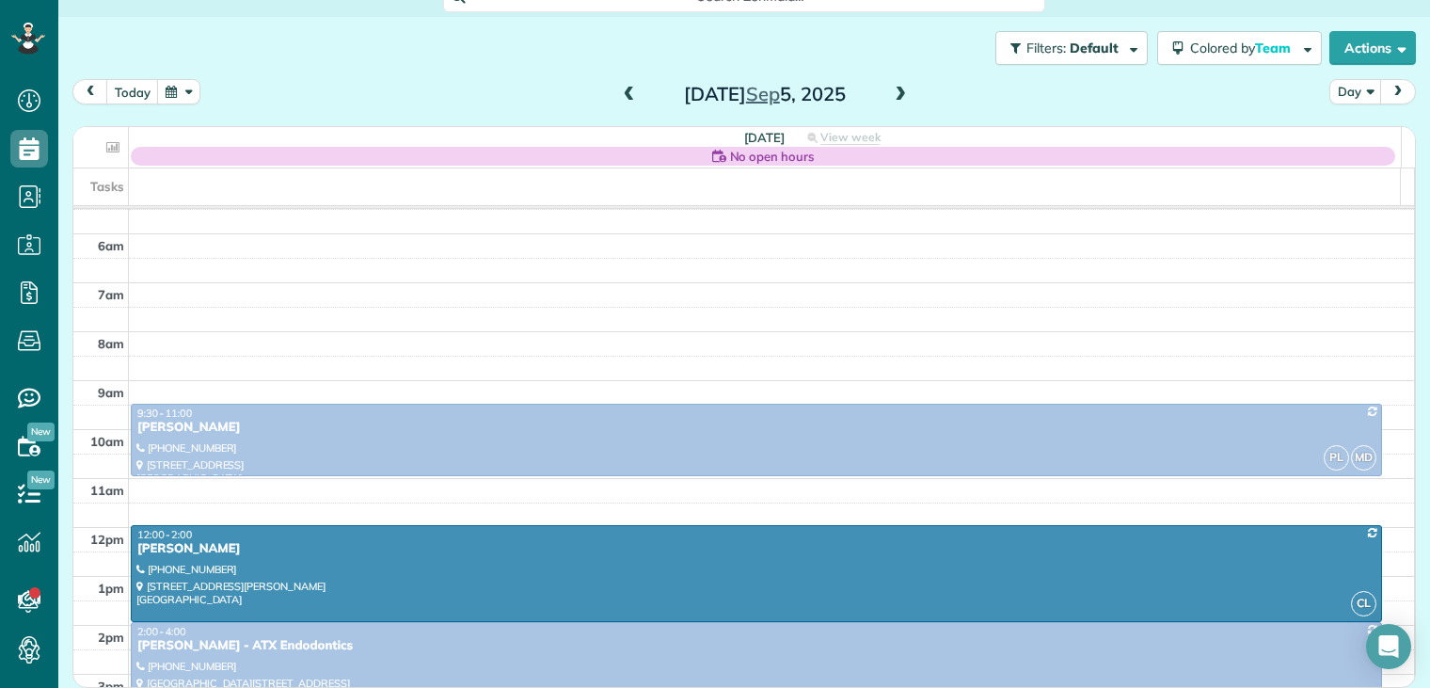
scroll to position [105, 0]
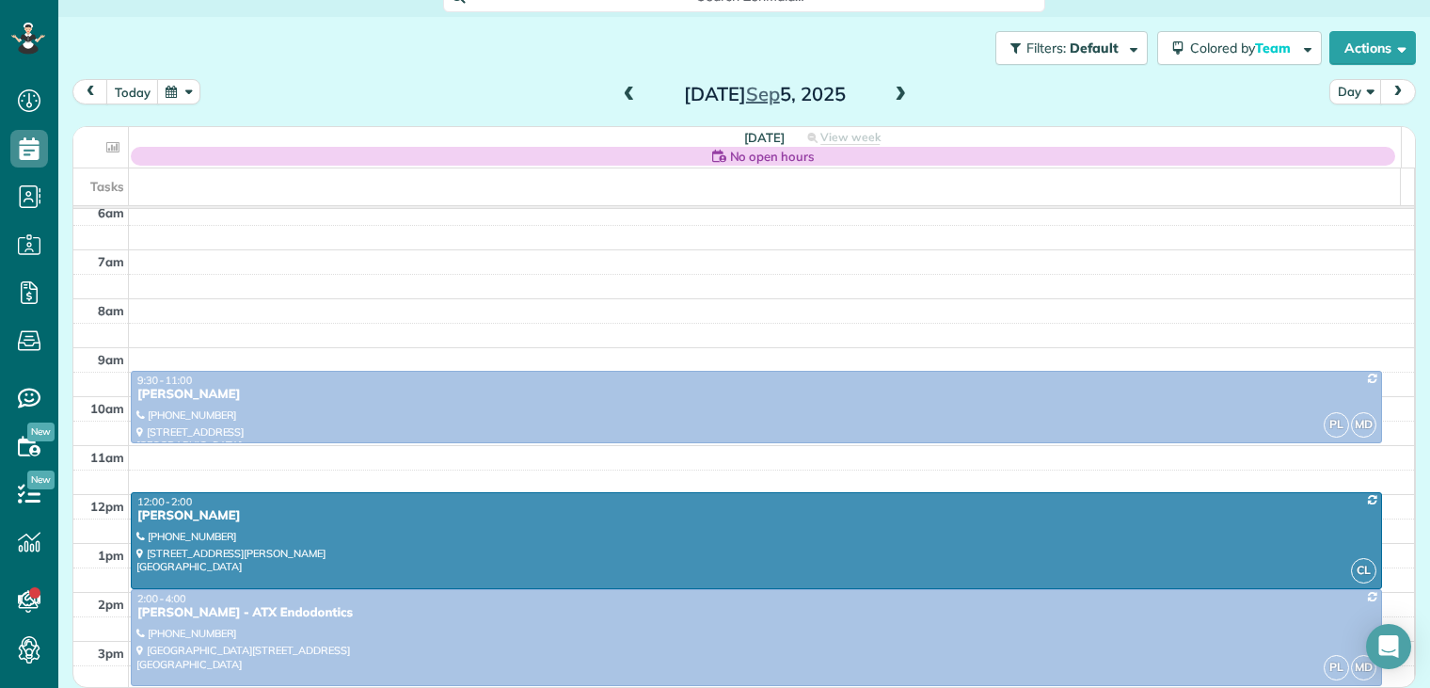
click at [624, 94] on span at bounding box center [629, 95] width 21 height 17
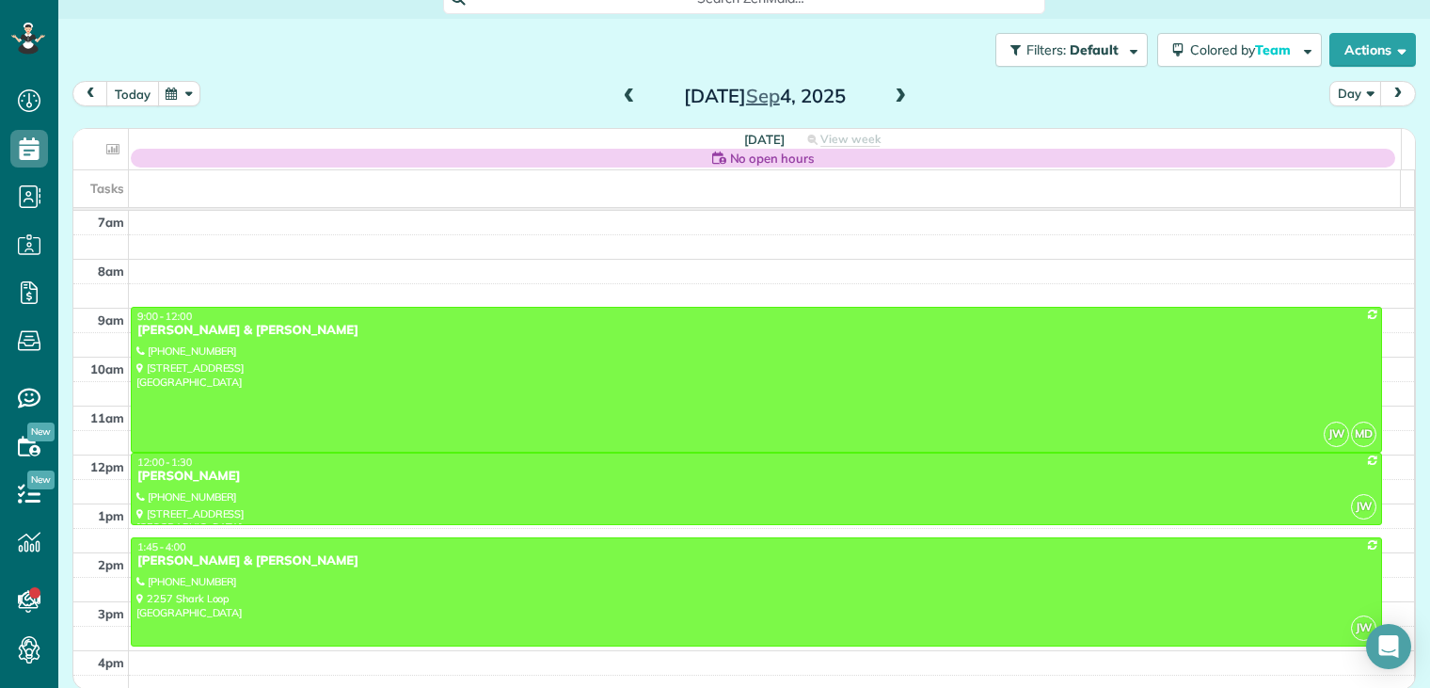
click at [136, 96] on button "today" at bounding box center [132, 93] width 53 height 25
